Goal: Task Accomplishment & Management: Manage account settings

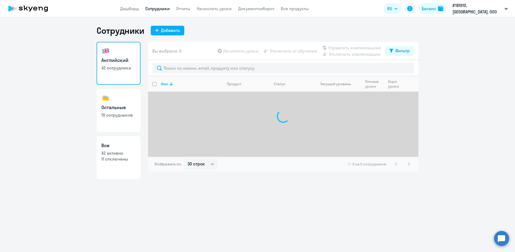
select select "30"
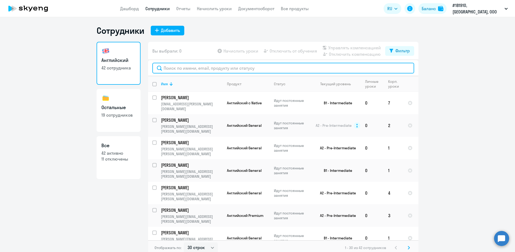
click at [176, 66] on input "text" at bounding box center [283, 68] width 262 height 11
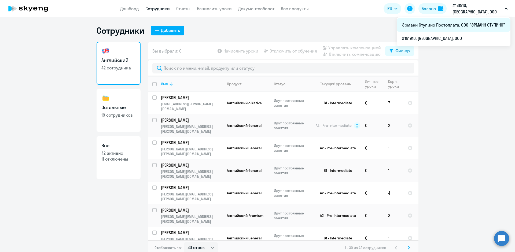
click at [444, 27] on li "Эрманн Ступино Постоплата, ООО "ЭРМАНН СТУПИНО"" at bounding box center [454, 24] width 114 height 13
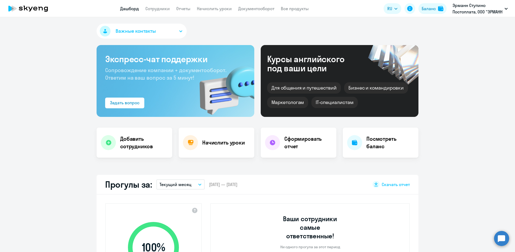
select select "30"
click at [160, 7] on link "Сотрудники" at bounding box center [157, 8] width 24 height 5
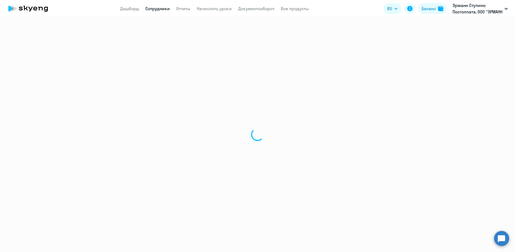
select select "30"
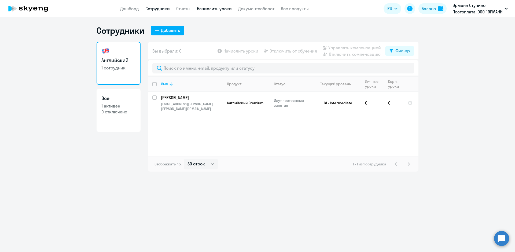
click at [218, 10] on link "Начислить уроки" at bounding box center [214, 8] width 35 height 5
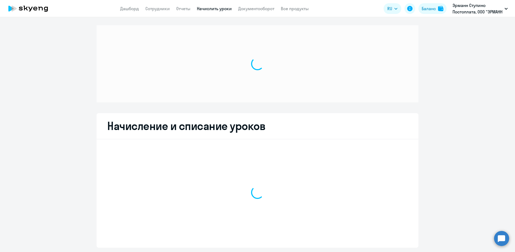
select select "10"
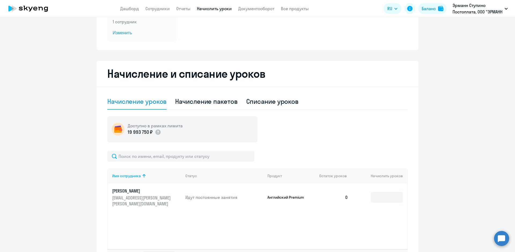
scroll to position [81, 0]
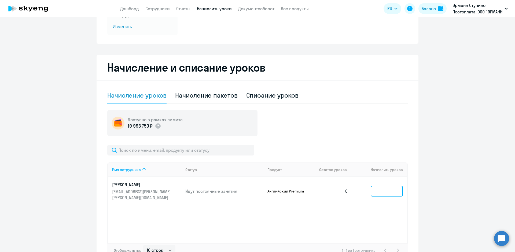
click at [371, 188] on input at bounding box center [387, 191] width 32 height 11
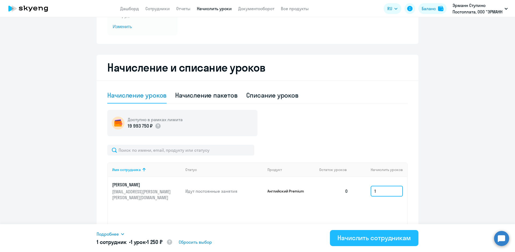
type input "1"
click at [355, 234] on div "Начислить сотрудникам" at bounding box center [375, 238] width 74 height 9
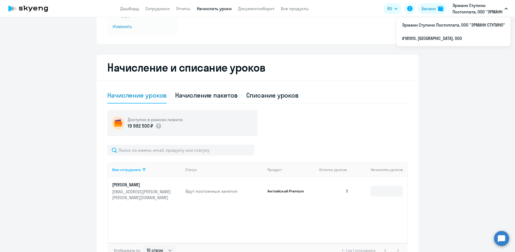
click at [504, 10] on button "Эрманн Ступино Постоплата, ООО "ЭРМАНН СТУПИНО"" at bounding box center [480, 8] width 61 height 13
click at [443, 38] on li "#181910, [GEOGRAPHIC_DATA], ООО" at bounding box center [454, 38] width 114 height 13
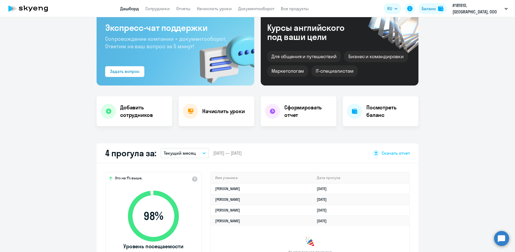
scroll to position [21, 0]
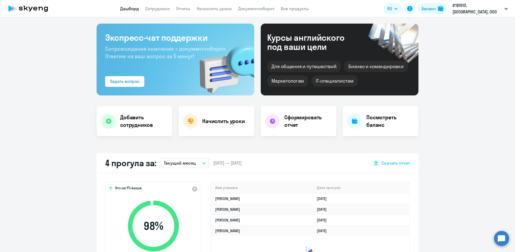
select select "30"
click at [210, 10] on link "Начислить уроки" at bounding box center [214, 8] width 35 height 5
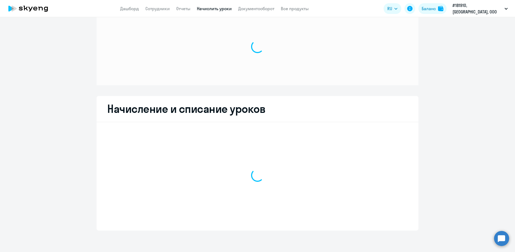
scroll to position [17, 0]
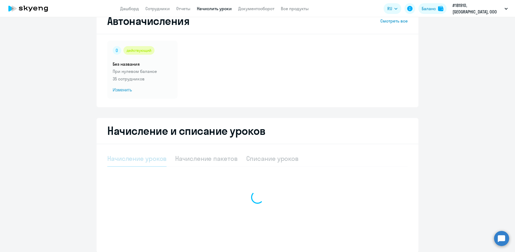
select select "10"
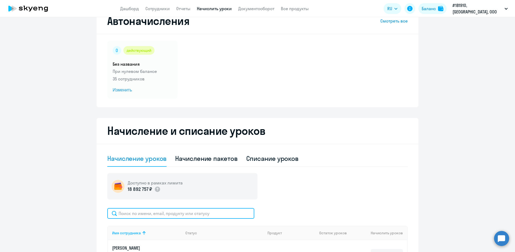
click at [180, 210] on input "text" at bounding box center [180, 213] width 147 height 11
type input "r"
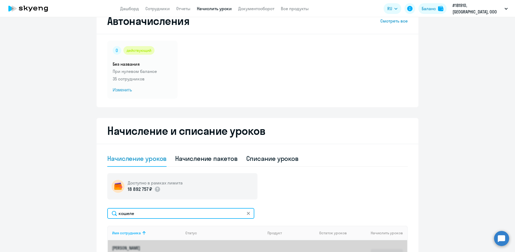
type input "[PERSON_NAME]"
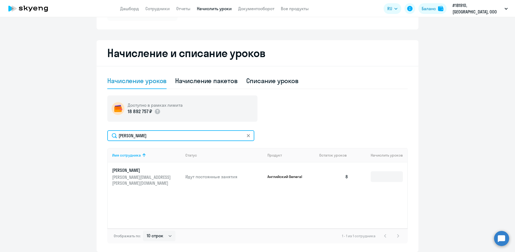
scroll to position [98, 0]
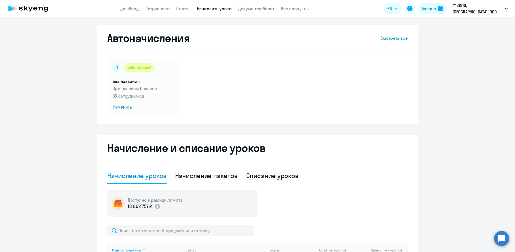
select select "10"
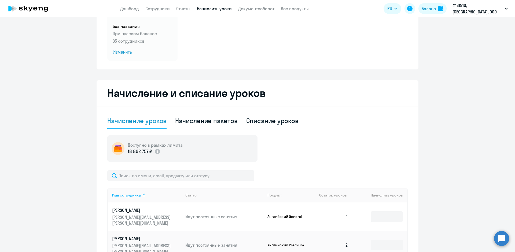
scroll to position [54, 0]
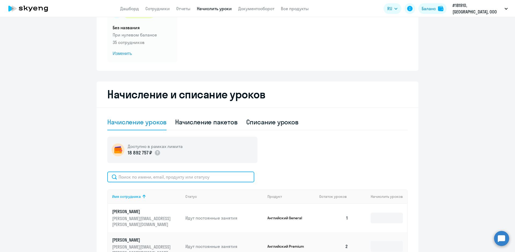
click at [129, 173] on input "text" at bounding box center [180, 177] width 147 height 11
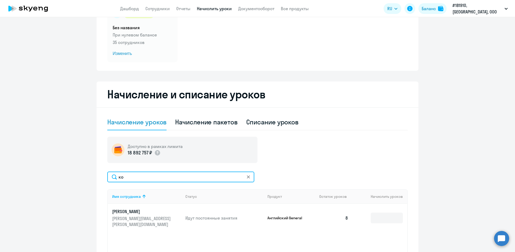
type input "к"
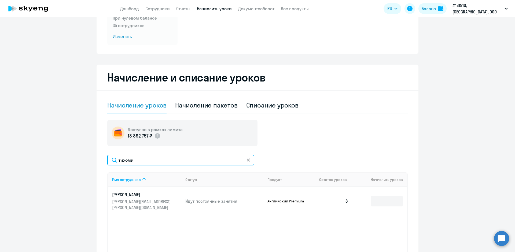
scroll to position [81, 0]
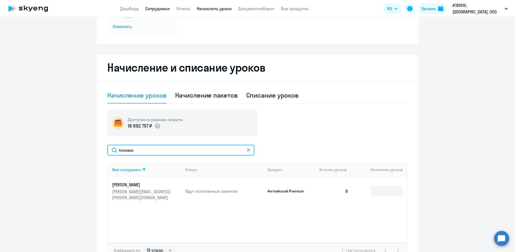
type input "тихоми"
click at [159, 9] on link "Сотрудники" at bounding box center [157, 8] width 24 height 5
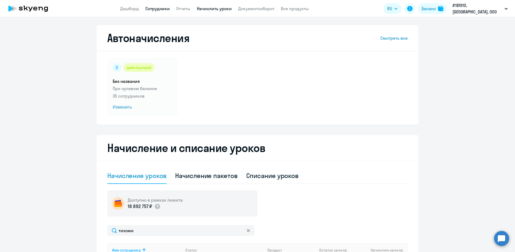
select select "30"
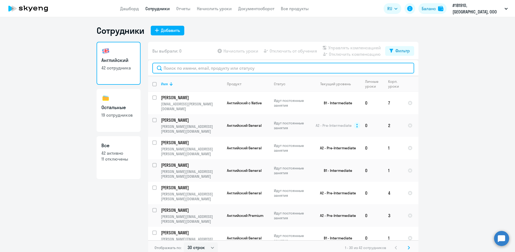
click at [182, 68] on input "text" at bounding box center [283, 68] width 262 height 11
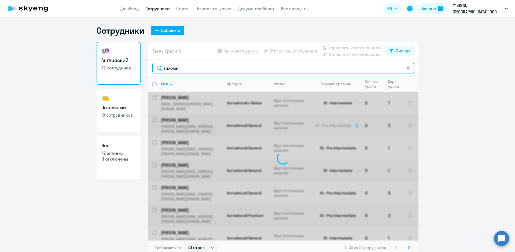
type input "тихомир"
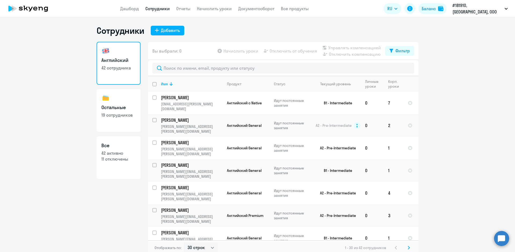
select select "30"
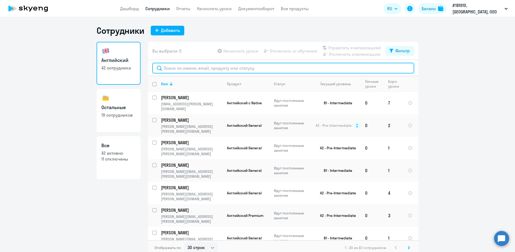
click at [210, 71] on input "text" at bounding box center [283, 68] width 262 height 11
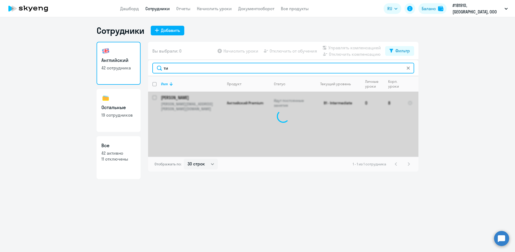
type input "т"
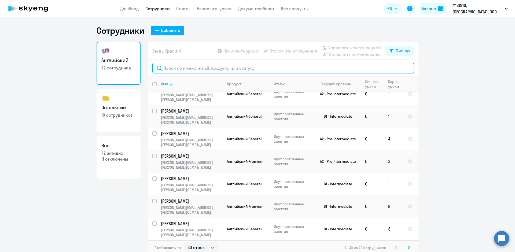
scroll to position [54, 0]
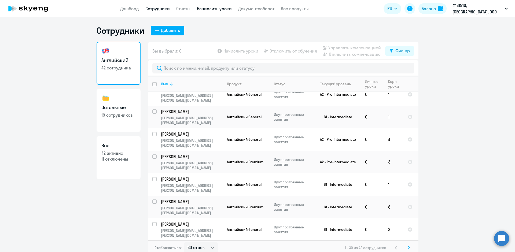
click at [214, 10] on link "Начислить уроки" at bounding box center [214, 8] width 35 height 5
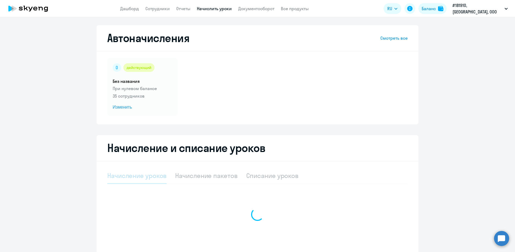
select select "10"
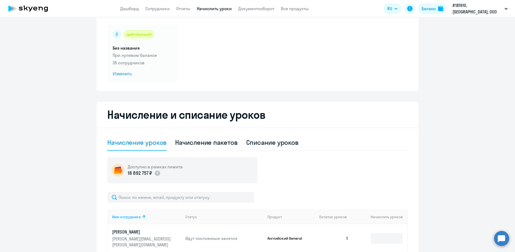
scroll to position [54, 0]
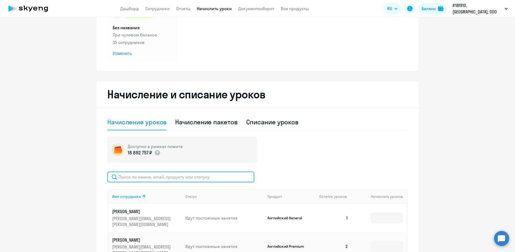
click at [159, 179] on input "text" at bounding box center [180, 177] width 147 height 11
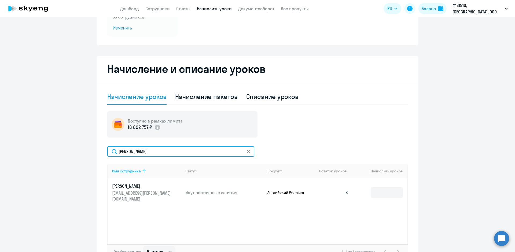
scroll to position [81, 0]
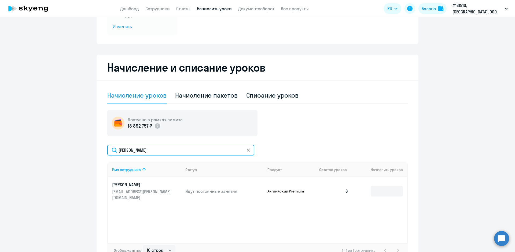
type input "[PERSON_NAME]"
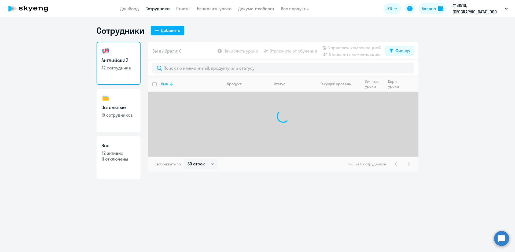
select select "30"
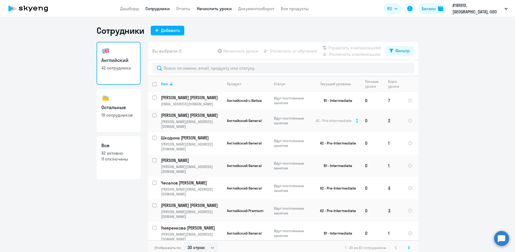
click at [217, 11] on link "Начислить уроки" at bounding box center [214, 8] width 35 height 5
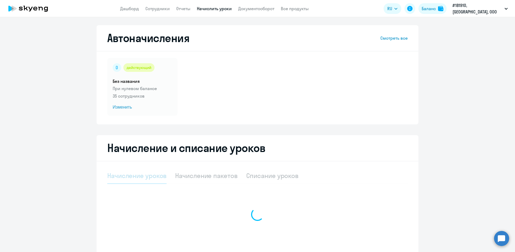
select select "10"
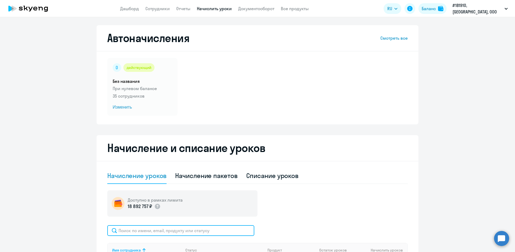
click at [155, 233] on input "text" at bounding box center [180, 230] width 147 height 11
type input "глазкова"
click at [212, 9] on link "Начислить уроки" at bounding box center [214, 8] width 35 height 5
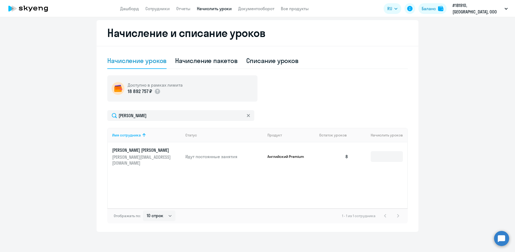
scroll to position [117, 0]
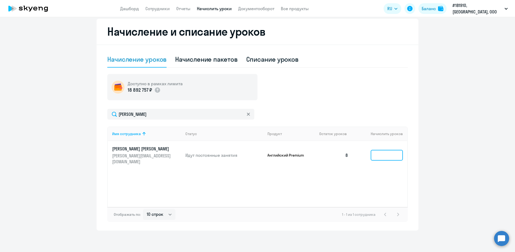
click at [372, 154] on input at bounding box center [387, 155] width 32 height 11
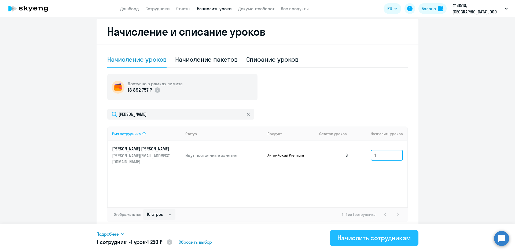
type input "1"
click at [349, 233] on button "Начислить сотрудникам" at bounding box center [374, 238] width 89 height 16
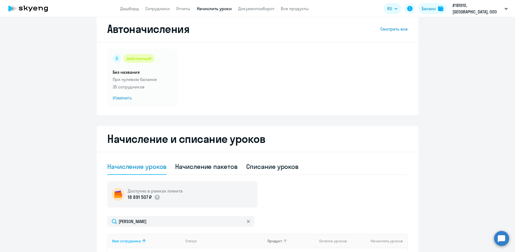
scroll to position [0, 0]
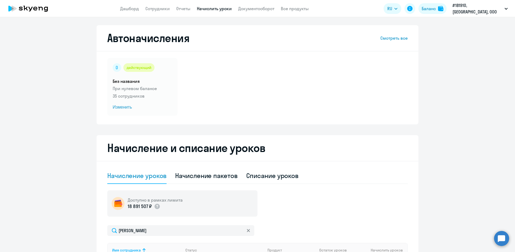
select select "30"
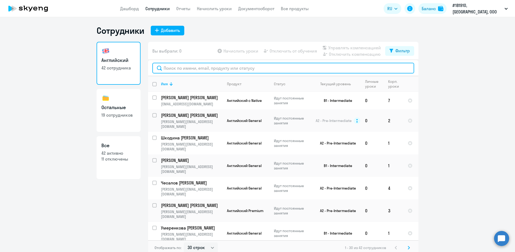
click at [178, 69] on input "text" at bounding box center [283, 68] width 262 height 11
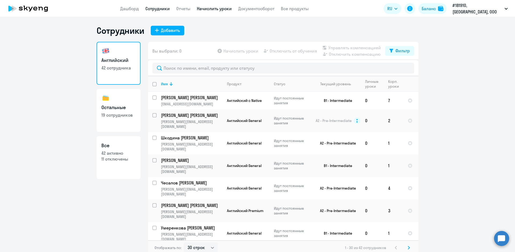
click at [212, 10] on link "Начислить уроки" at bounding box center [214, 8] width 35 height 5
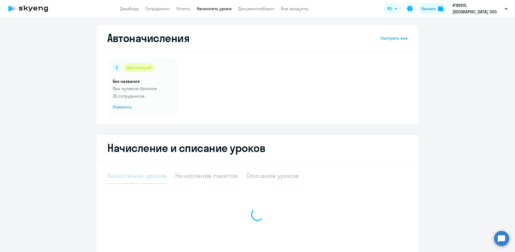
select select "10"
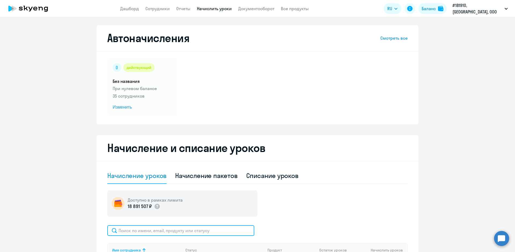
click at [122, 234] on input "text" at bounding box center [180, 230] width 147 height 11
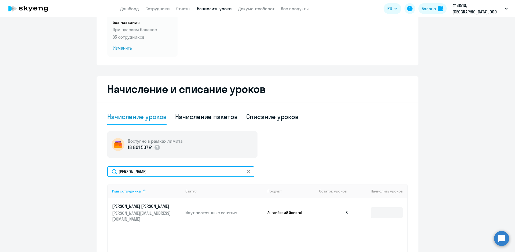
scroll to position [81, 0]
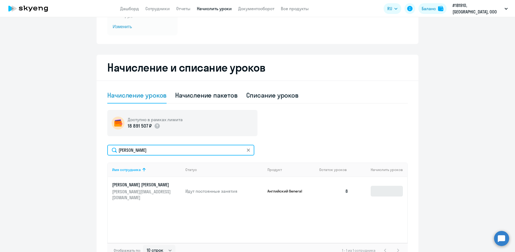
type input "[PERSON_NAME]"
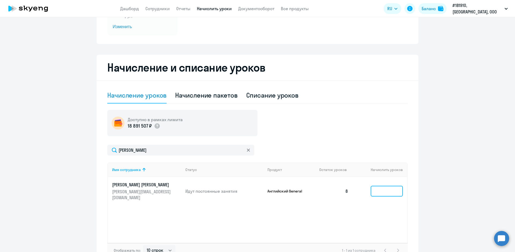
click at [372, 188] on input at bounding box center [387, 191] width 32 height 11
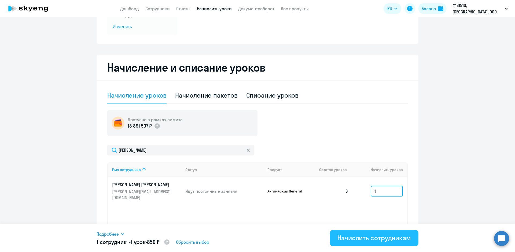
type input "1"
click at [344, 236] on div "Начислить сотрудникам" at bounding box center [375, 238] width 74 height 9
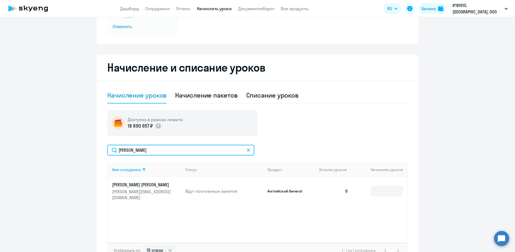
click at [151, 148] on input "[PERSON_NAME]" at bounding box center [180, 150] width 147 height 11
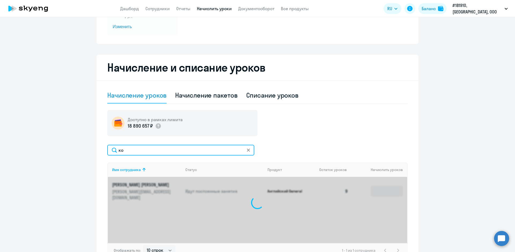
type input "к"
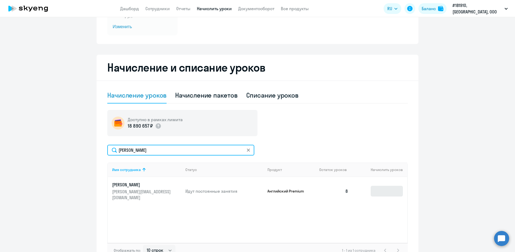
type input "тихомирова"
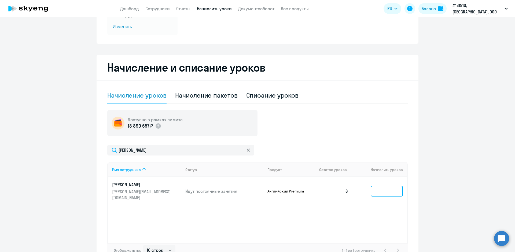
click at [379, 188] on input at bounding box center [387, 191] width 32 height 11
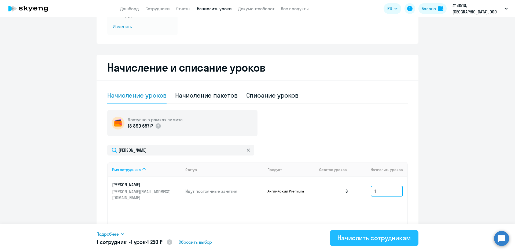
type input "1"
click at [343, 236] on div "Начислить сотрудникам" at bounding box center [375, 238] width 74 height 9
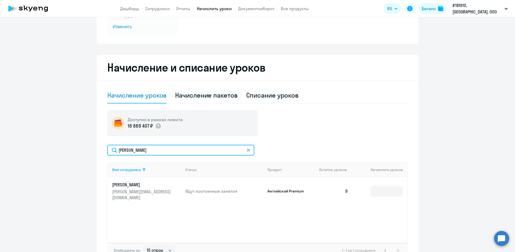
click at [141, 150] on input "тихомирова" at bounding box center [180, 150] width 147 height 11
type input "т"
type input "[PERSON_NAME]"
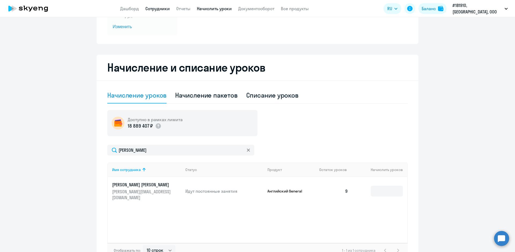
click at [165, 11] on link "Сотрудники" at bounding box center [157, 8] width 24 height 5
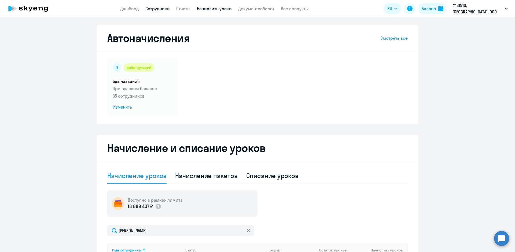
select select "30"
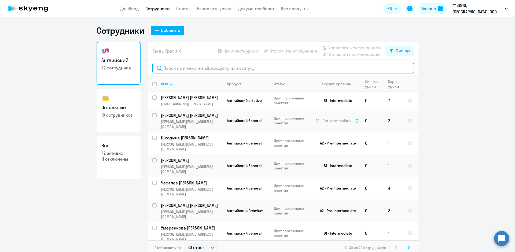
click at [173, 72] on input "text" at bounding box center [283, 68] width 262 height 11
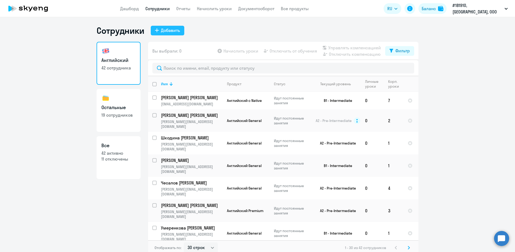
click at [156, 31] on icon at bounding box center [157, 30] width 4 height 4
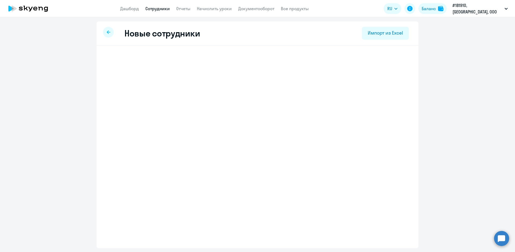
select select "english_adult_not_native_speaker"
select select "3"
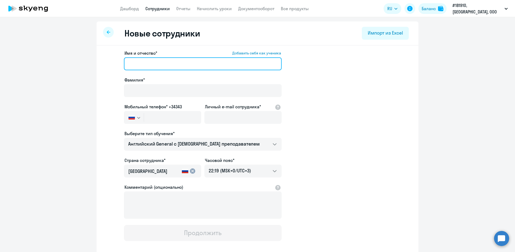
click at [145, 59] on input "Имя и отчество* Добавить себя как ученика" at bounding box center [203, 63] width 158 height 13
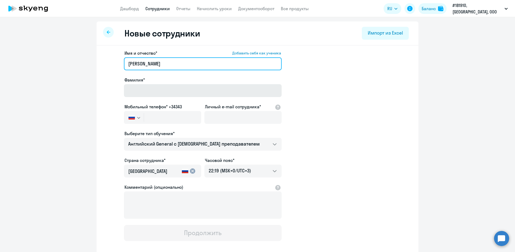
type input "Иван Александрович"
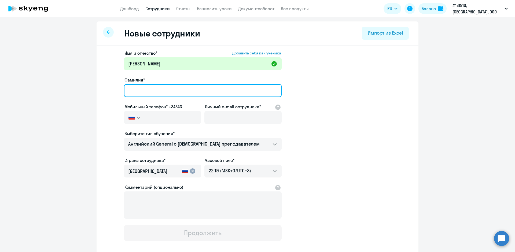
click at [132, 90] on input "Фамилия*" at bounding box center [203, 90] width 158 height 13
type input "Тормосин"
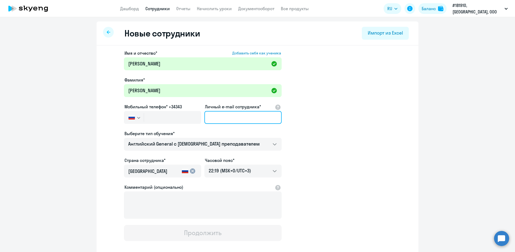
click at [224, 115] on input "Личный e-mail сотрудника*" at bounding box center [243, 117] width 77 height 13
paste input "Ivan.Tormosin@ehrmann.ru"
type input "Ivan.Tormosin@ehrmann.ru"
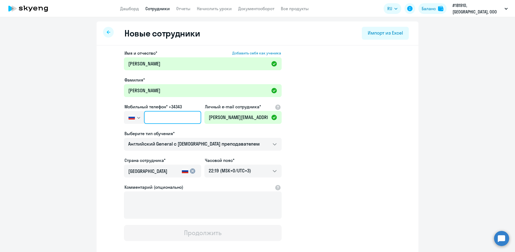
click at [144, 116] on input "text" at bounding box center [172, 117] width 57 height 13
paste input "+7 903 676-19-24"
type input "+7 903 676-19-24"
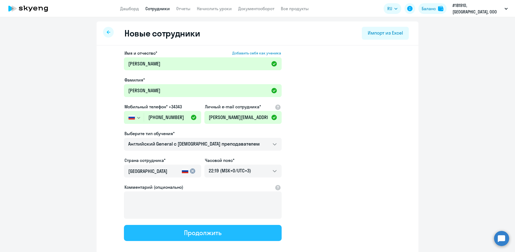
click at [167, 228] on button "Продолжить" at bounding box center [203, 233] width 158 height 16
select select "english_adult_not_native_speaker"
select select "3"
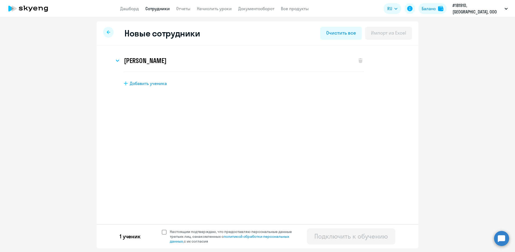
click at [164, 234] on span at bounding box center [164, 232] width 5 height 5
click at [162, 230] on input "Настоящим подтверждаю, что предоставляю персональные данные третьих лиц, ознако…" at bounding box center [162, 229] width 0 height 0
checkbox input "true"
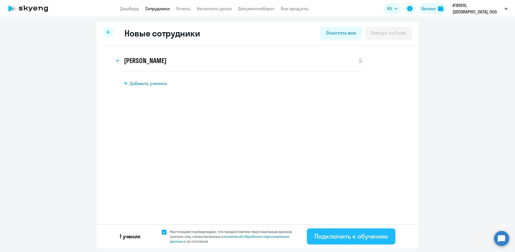
click at [318, 235] on div "Подключить к обучению" at bounding box center [352, 236] width 74 height 9
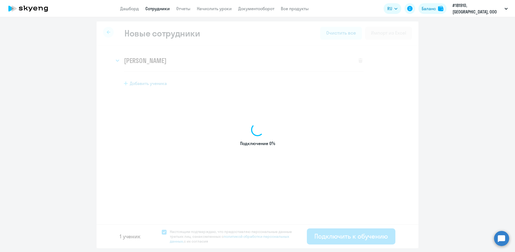
select select "english_adult_not_native_speaker"
select select "3"
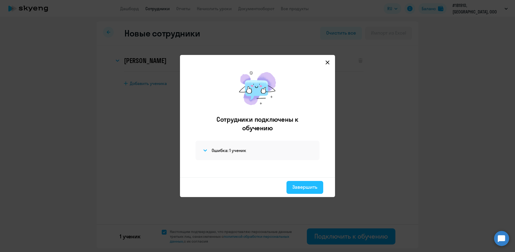
click at [291, 184] on button "Завершить" at bounding box center [305, 187] width 37 height 13
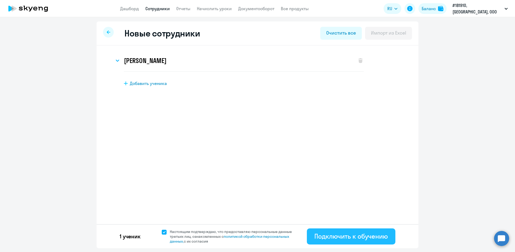
click at [325, 233] on div "Подключить к обучению" at bounding box center [352, 236] width 74 height 9
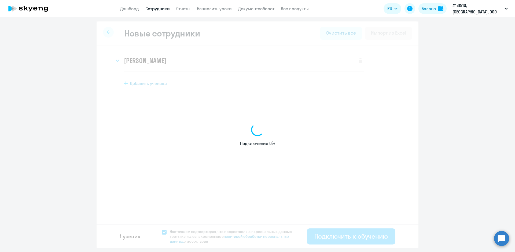
select select "english_adult_not_native_speaker"
select select "3"
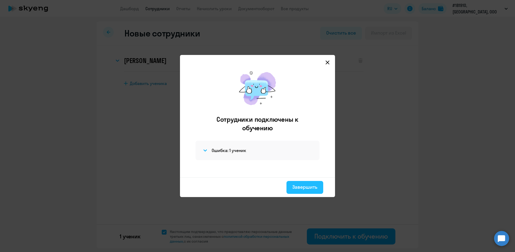
click at [305, 191] on button "Завершить" at bounding box center [305, 187] width 37 height 13
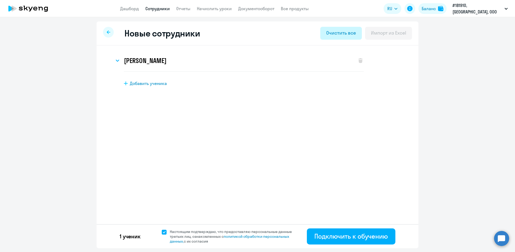
click at [347, 34] on div "Очистить все" at bounding box center [341, 33] width 30 height 7
select select "english_adult_not_native_speaker"
select select "3"
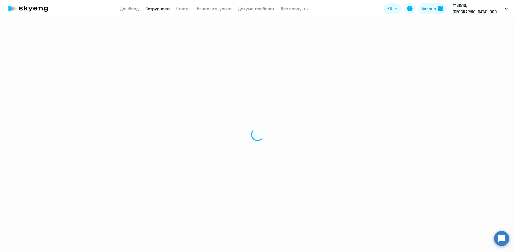
select select "30"
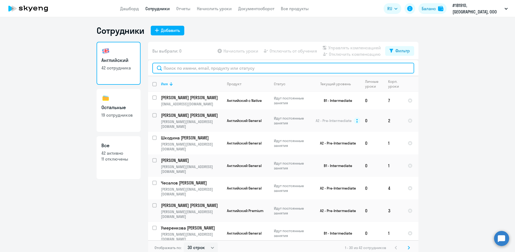
click at [173, 68] on input "text" at bounding box center [283, 68] width 262 height 11
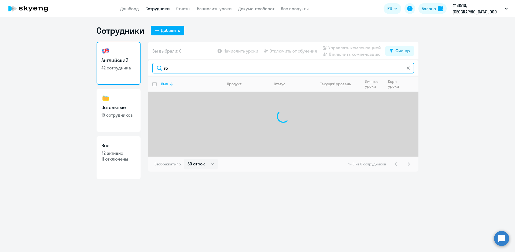
type input "т"
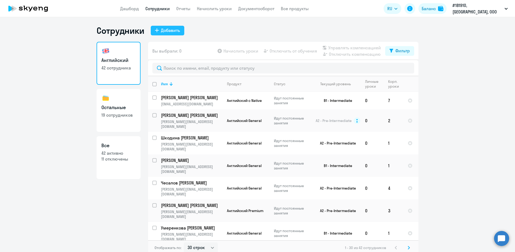
click at [156, 32] on icon at bounding box center [157, 30] width 4 height 4
select select "english_adult_not_native_speaker"
select select "3"
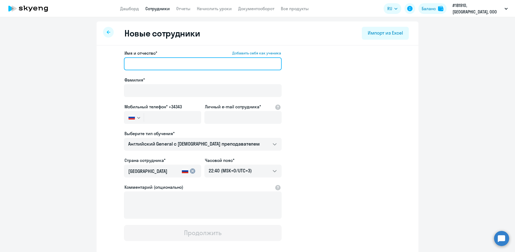
click at [145, 60] on input "Имя и отчество* Добавить себя как ученика" at bounding box center [203, 63] width 158 height 13
type input "Иван"
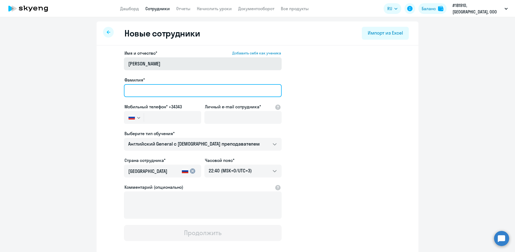
type input "Тормосин"
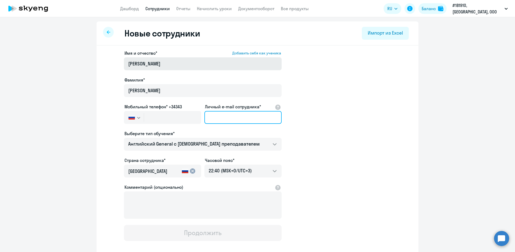
type input "Ivan.Tormosin@ehrmann.ru"
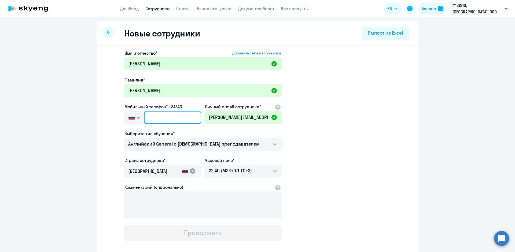
click at [177, 122] on input "text" at bounding box center [172, 117] width 57 height 13
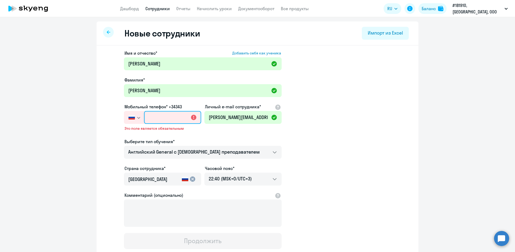
paste input "+7 903 676-19-24"
type input "+7 903 676-19-24"
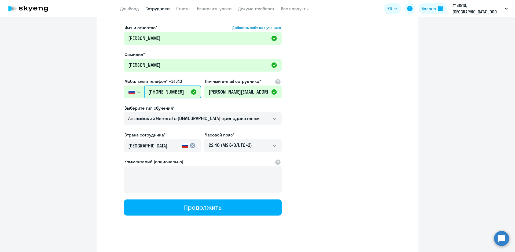
scroll to position [29, 0]
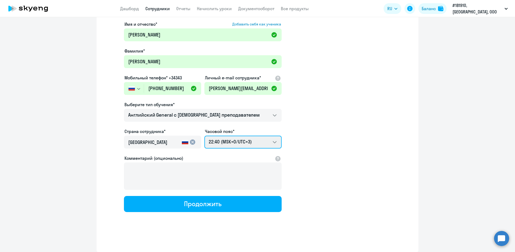
click at [272, 143] on select "08:40 (MSK-14/UTC-11) 09:40 (MSK-13/UTC-10) 10:40 (MSK-12/UTC-9) 11:40 (MSK-11/…" at bounding box center [243, 142] width 77 height 13
click at [312, 190] on app-new-student-form "Имя и отчество* Добавить себя как ученика Иван Фамилия* Тормосин Мобильный теле…" at bounding box center [257, 116] width 305 height 191
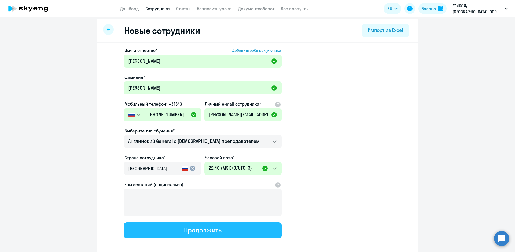
scroll to position [2, 0]
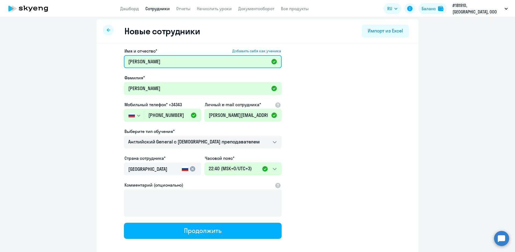
click at [146, 59] on input "Иван" at bounding box center [203, 61] width 158 height 13
click at [124, 64] on input "Иван" at bounding box center [203, 61] width 158 height 13
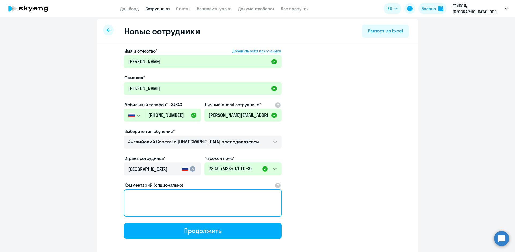
click at [184, 209] on textarea "Комментарий (опционально)" at bounding box center [203, 203] width 158 height 27
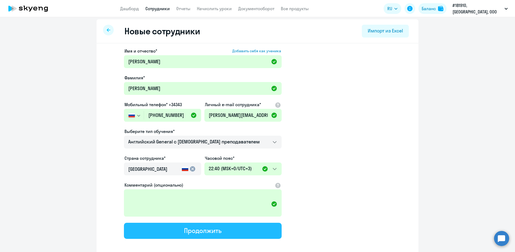
click at [184, 228] on div "Продолжить" at bounding box center [202, 231] width 37 height 9
select select "english_adult_not_native_speaker"
select select "3"
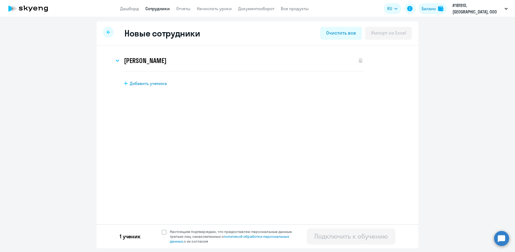
scroll to position [0, 0]
click at [164, 232] on span at bounding box center [164, 232] width 5 height 5
click at [162, 230] on input "Настоящим подтверждаю, что предоставляю персональные данные третьих лиц, ознако…" at bounding box center [162, 229] width 0 height 0
checkbox input "true"
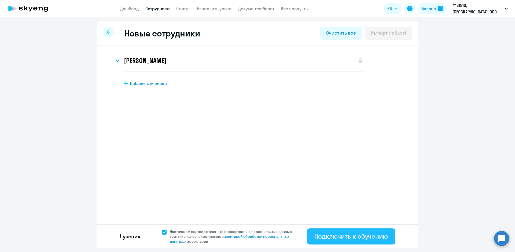
click at [327, 232] on button "Подключить к обучению" at bounding box center [351, 237] width 89 height 16
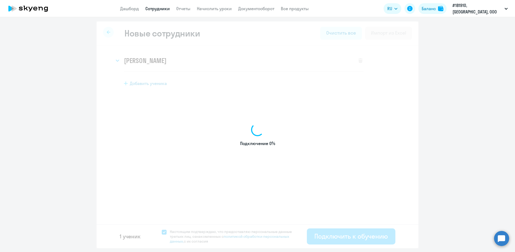
select select "english_adult_not_native_speaker"
select select "3"
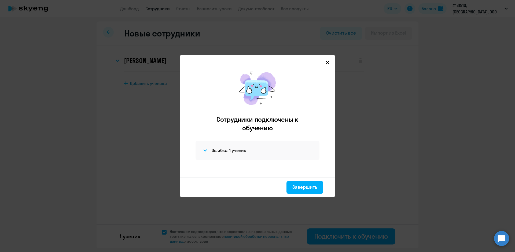
click at [328, 63] on icon at bounding box center [328, 63] width 4 height 4
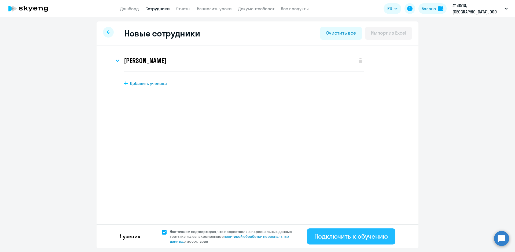
click at [330, 241] on button "Подключить к обучению" at bounding box center [351, 237] width 89 height 16
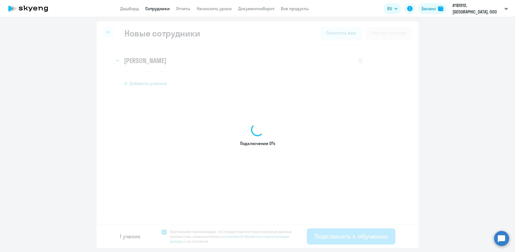
select select "english_adult_not_native_speaker"
select select "3"
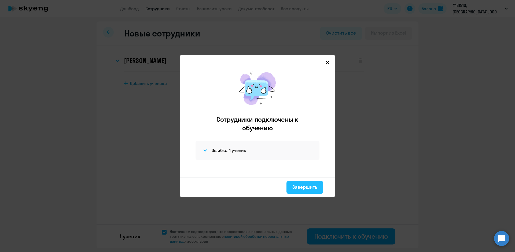
click at [300, 189] on div "Завершить" at bounding box center [305, 187] width 25 height 7
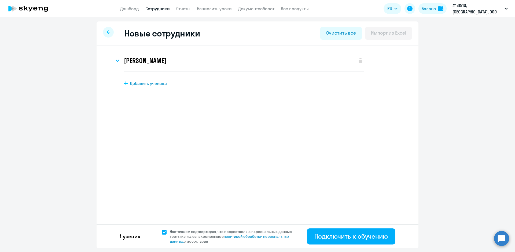
click at [307, 229] on button "Подключить к обучению" at bounding box center [351, 237] width 89 height 16
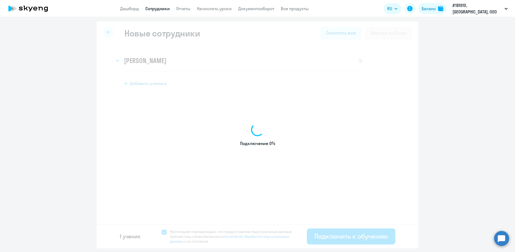
select select "english_adult_not_native_speaker"
select select "3"
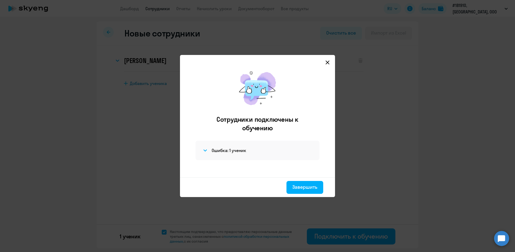
click at [287, 181] on button "Завершить" at bounding box center [305, 187] width 37 height 13
click at [307, 229] on button "Подключить к обучению" at bounding box center [351, 237] width 89 height 16
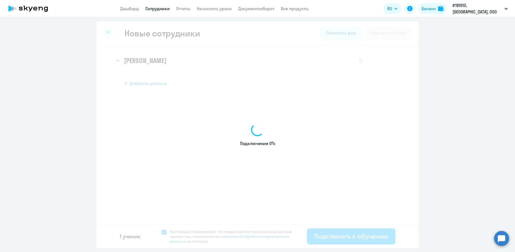
select select "english_adult_not_native_speaker"
select select "3"
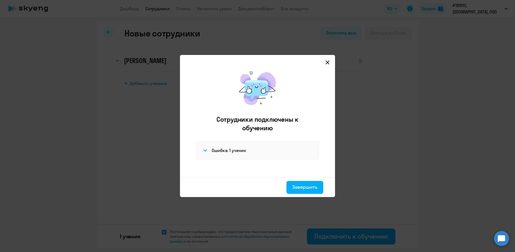
click at [198, 245] on div at bounding box center [257, 126] width 515 height 252
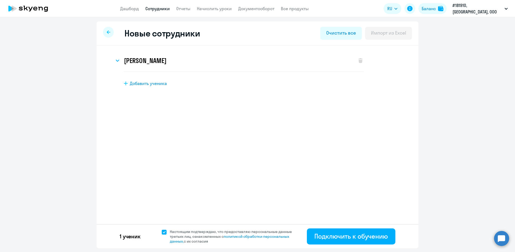
select select "30"
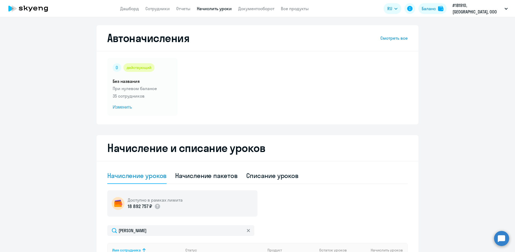
select select "10"
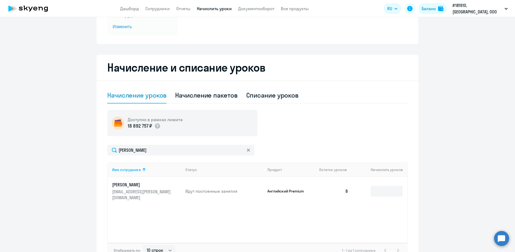
click at [168, 8] on link "Сотрудники" at bounding box center [157, 8] width 24 height 5
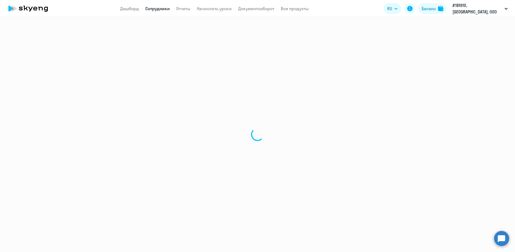
select select "30"
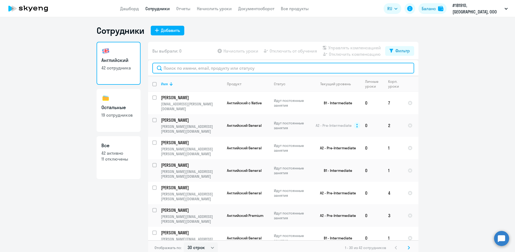
click at [163, 67] on input "text" at bounding box center [283, 68] width 262 height 11
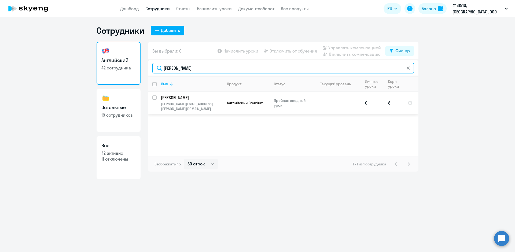
type input "[PERSON_NAME]"
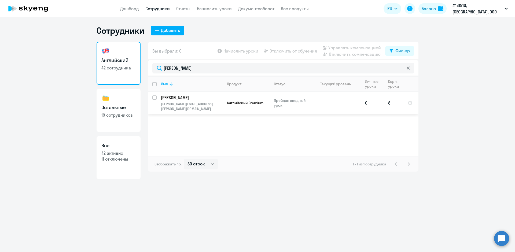
click at [154, 99] on input "select row 39041646" at bounding box center [157, 101] width 11 height 11
checkbox input "true"
click at [154, 9] on link "Сотрудники" at bounding box center [157, 8] width 24 height 5
click at [304, 49] on span "Отключить от обучения" at bounding box center [294, 51] width 48 height 6
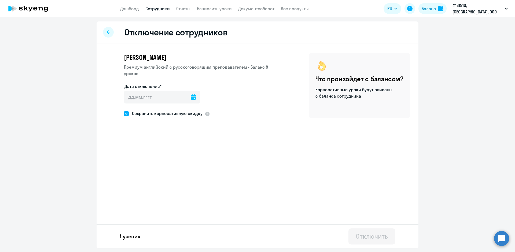
click at [191, 94] on icon at bounding box center [193, 96] width 5 height 5
click at [188, 175] on span "27" at bounding box center [185, 174] width 10 height 10
type input "[DATE]"
click at [359, 239] on div "Отключить" at bounding box center [372, 236] width 32 height 9
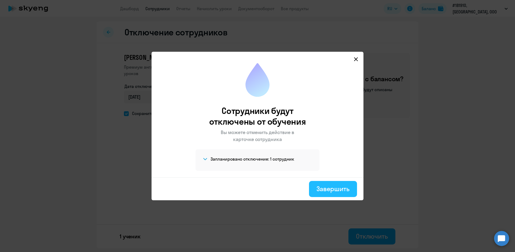
click at [346, 194] on button "Завершить" at bounding box center [333, 189] width 48 height 16
select select "30"
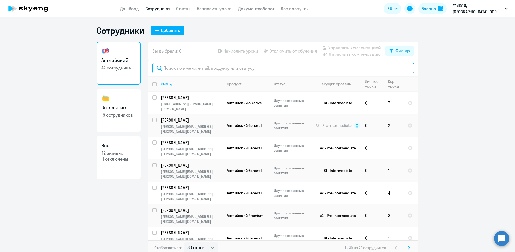
click at [193, 68] on input "text" at bounding box center [283, 68] width 262 height 11
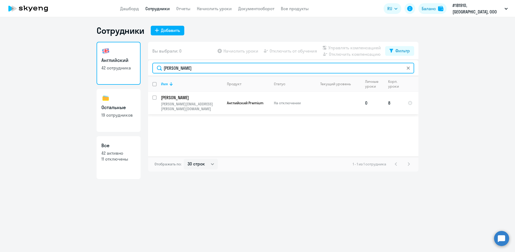
type input "[PERSON_NAME]"
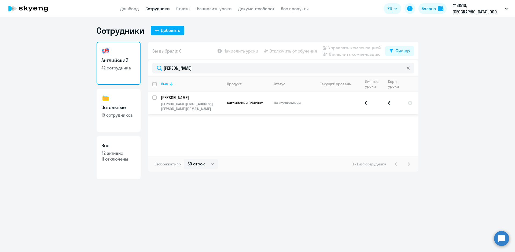
click at [155, 97] on input "select row 39041646" at bounding box center [157, 101] width 11 height 11
checkbox input "true"
click at [155, 97] on input "deselect row 39041646" at bounding box center [157, 101] width 11 height 11
checkbox input "false"
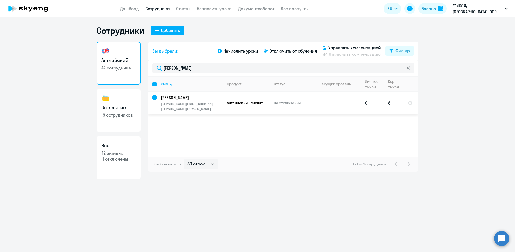
checkbox input "false"
